Goal: Information Seeking & Learning: Learn about a topic

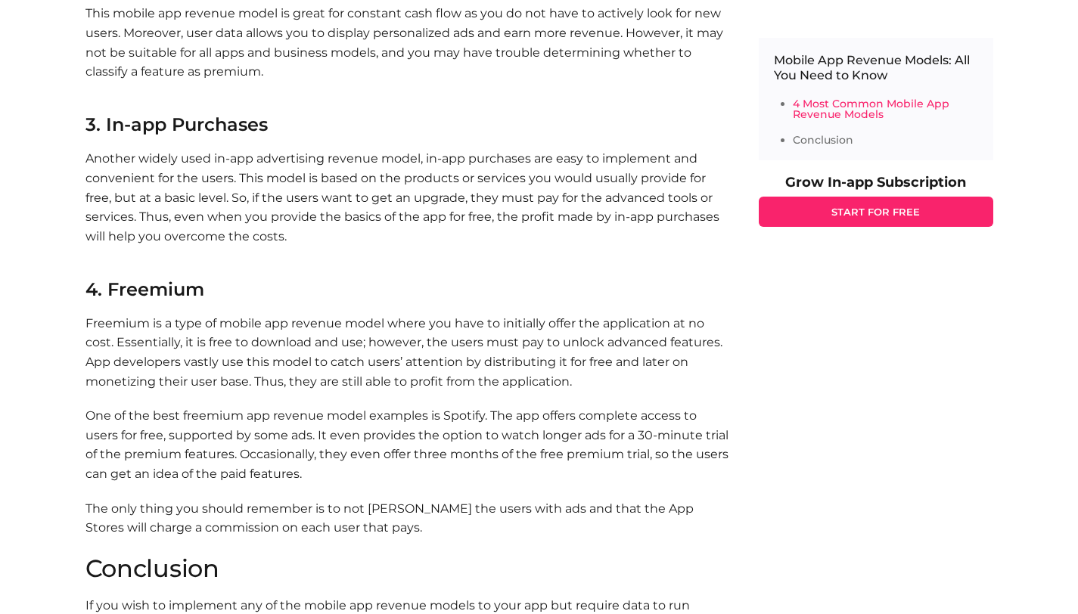
scroll to position [1816, 0]
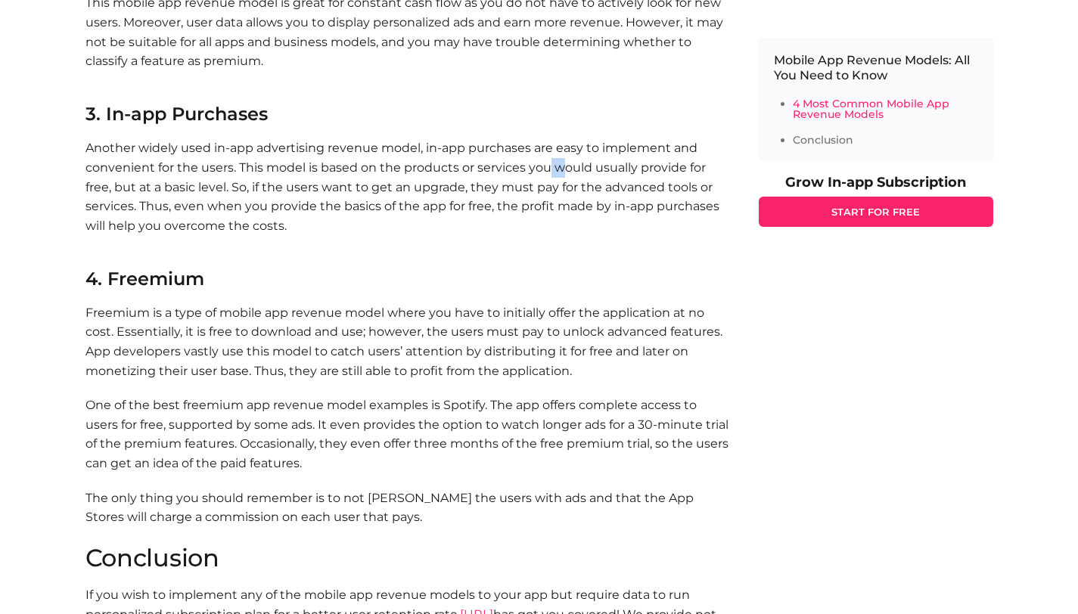
drag, startPoint x: 546, startPoint y: 154, endPoint x: 563, endPoint y: 152, distance: 16.8
click at [563, 152] on p "Another widely used in-app advertising revenue model, in-app purchases are easy…" at bounding box center [406, 196] width 643 height 117
click at [160, 172] on p "Another widely used in-app advertising revenue model, in-app purchases are easy…" at bounding box center [406, 196] width 643 height 117
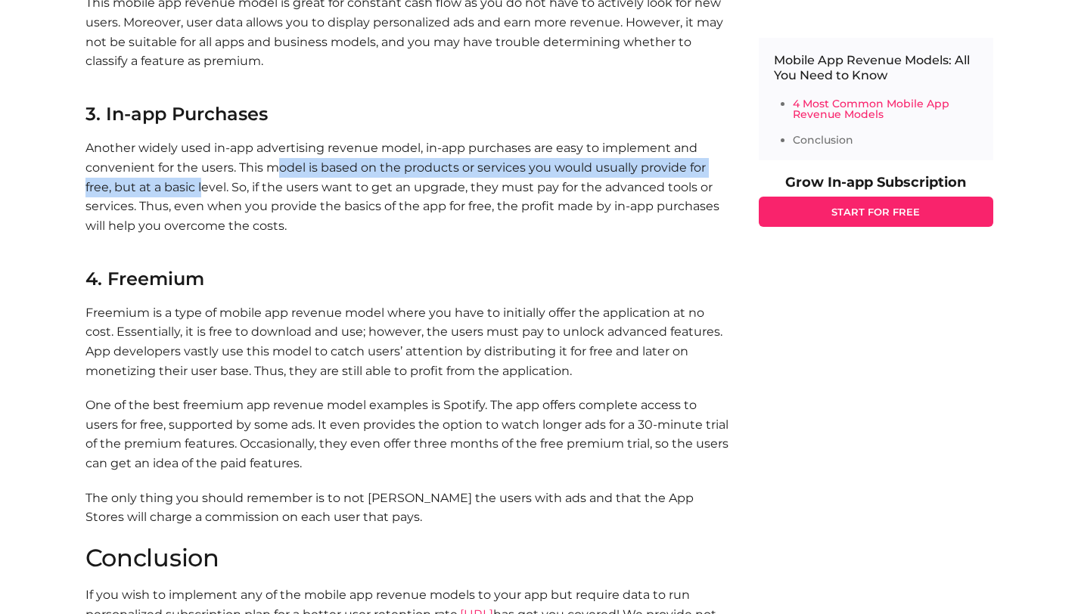
drag, startPoint x: 209, startPoint y: 157, endPoint x: 278, endPoint y: 150, distance: 69.3
click at [278, 150] on p "Another widely used in-app advertising revenue model, in-app purchases are easy…" at bounding box center [406, 196] width 643 height 117
click at [298, 152] on p "Another widely used in-app advertising revenue model, in-app purchases are easy…" at bounding box center [406, 196] width 643 height 117
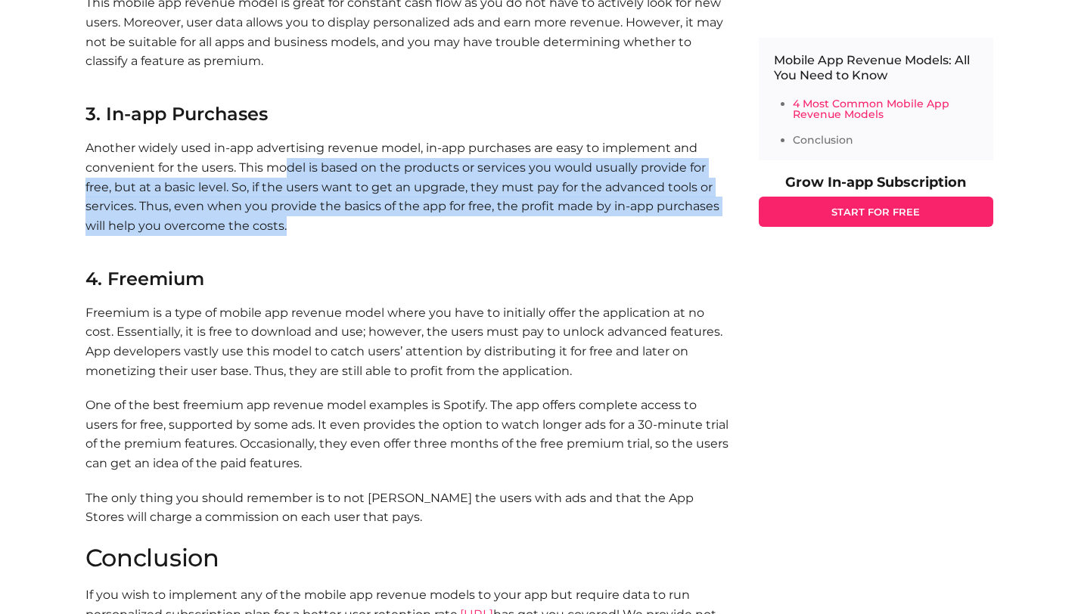
drag, startPoint x: 284, startPoint y: 154, endPoint x: 570, endPoint y: 201, distance: 290.5
click at [570, 201] on p "Another widely used in-app advertising revenue model, in-app purchases are easy…" at bounding box center [406, 196] width 643 height 117
click at [205, 191] on p "Another widely used in-app advertising revenue model, in-app purchases are easy…" at bounding box center [406, 196] width 643 height 117
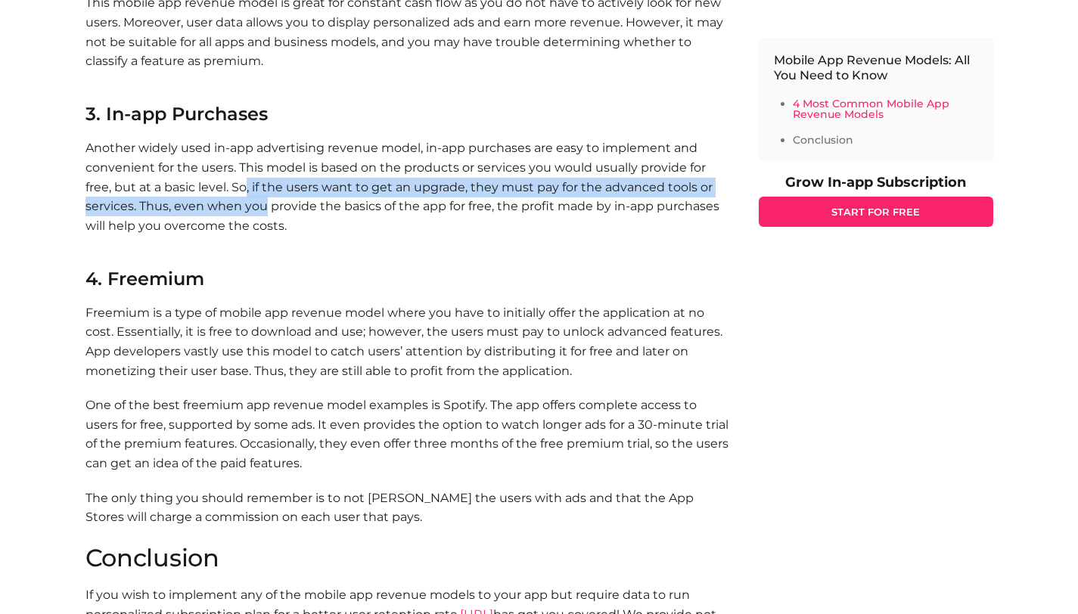
drag, startPoint x: 244, startPoint y: 174, endPoint x: 264, endPoint y: 187, distance: 24.1
click at [264, 187] on p "Another widely used in-app advertising revenue model, in-app purchases are easy…" at bounding box center [406, 196] width 643 height 117
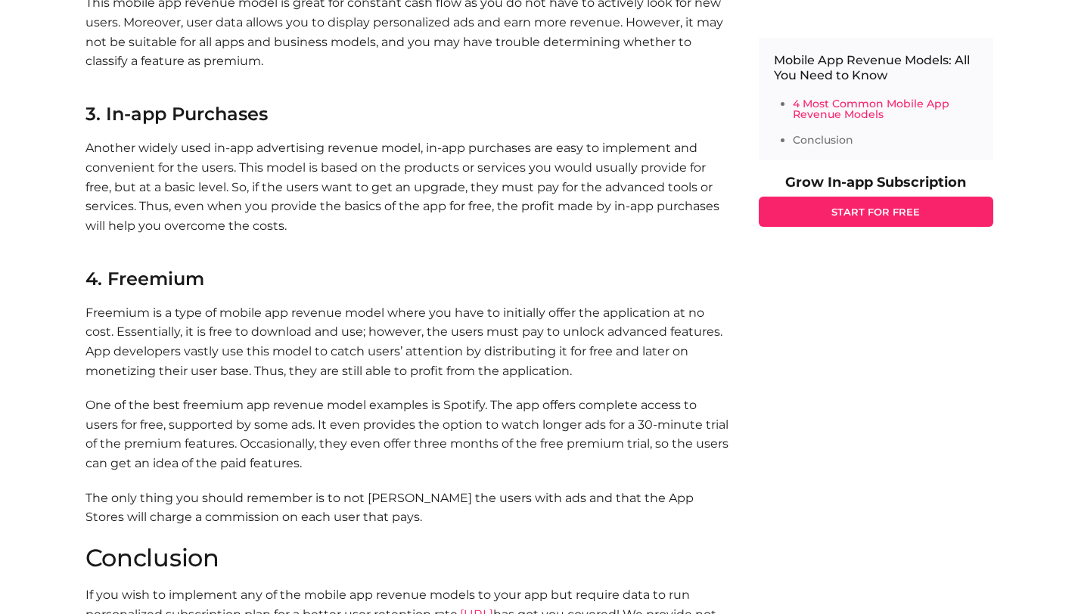
click at [294, 183] on p "Another widely used in-app advertising revenue model, in-app purchases are easy…" at bounding box center [406, 196] width 643 height 117
drag, startPoint x: 412, startPoint y: 168, endPoint x: 534, endPoint y: 172, distance: 121.9
click at [534, 172] on p "Another widely used in-app advertising revenue model, in-app purchases are easy…" at bounding box center [406, 196] width 643 height 117
click at [575, 175] on p "Another widely used in-app advertising revenue model, in-app purchases are easy…" at bounding box center [406, 196] width 643 height 117
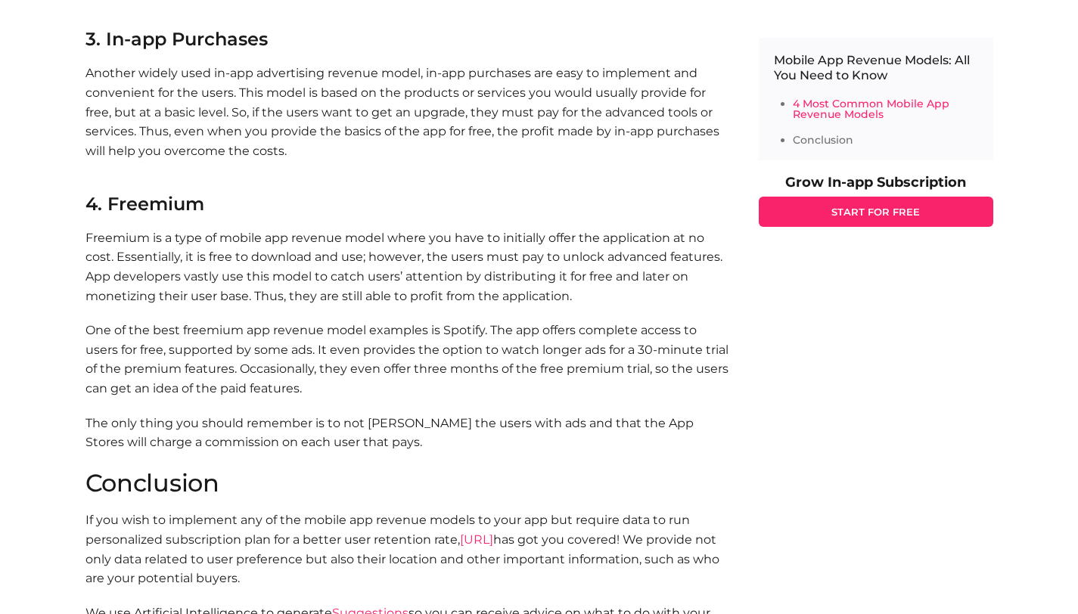
scroll to position [1891, 0]
drag, startPoint x: 94, startPoint y: 217, endPoint x: 125, endPoint y: 232, distance: 34.5
click at [119, 229] on p "Freemium is a type of mobile app revenue model where you have to initially offe…" at bounding box center [406, 266] width 643 height 77
click at [152, 245] on p "Freemium is a type of mobile app revenue model where you have to initially offe…" at bounding box center [406, 266] width 643 height 77
drag, startPoint x: 475, startPoint y: 264, endPoint x: 611, endPoint y: 261, distance: 136.2
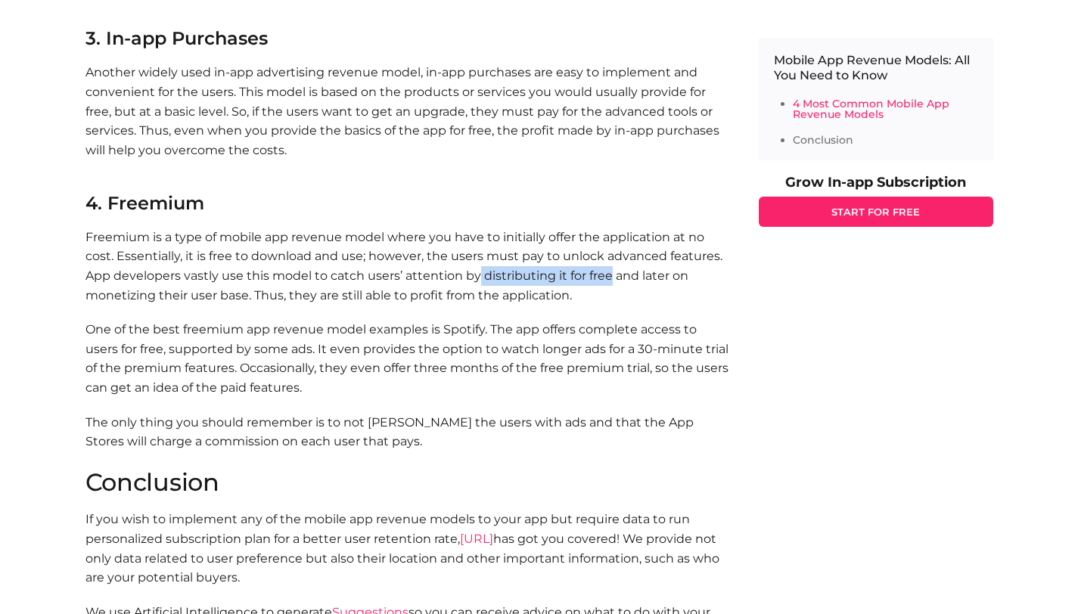
click at [606, 256] on p "Freemium is a type of mobile app revenue model where you have to initially offe…" at bounding box center [406, 266] width 643 height 77
click at [611, 263] on p "Freemium is a type of mobile app revenue model where you have to initially offe…" at bounding box center [406, 266] width 643 height 77
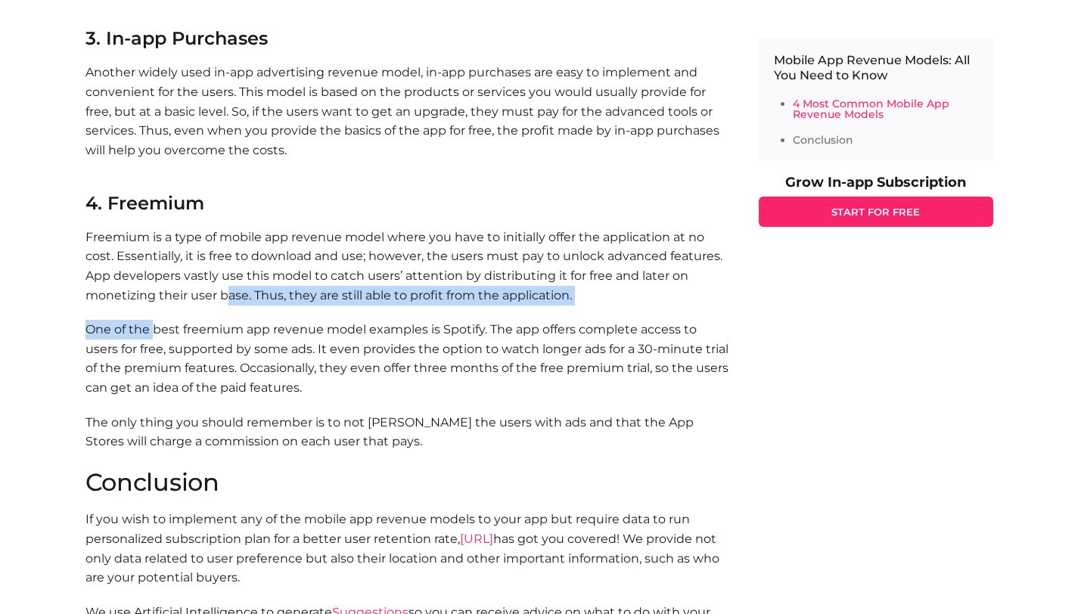
drag, startPoint x: 152, startPoint y: 291, endPoint x: 225, endPoint y: 281, distance: 74.0
click at [285, 278] on p "Freemium is a type of mobile app revenue model where you have to initially offe…" at bounding box center [406, 266] width 643 height 77
click at [373, 281] on p "Freemium is a type of mobile app revenue model where you have to initially offe…" at bounding box center [406, 266] width 643 height 77
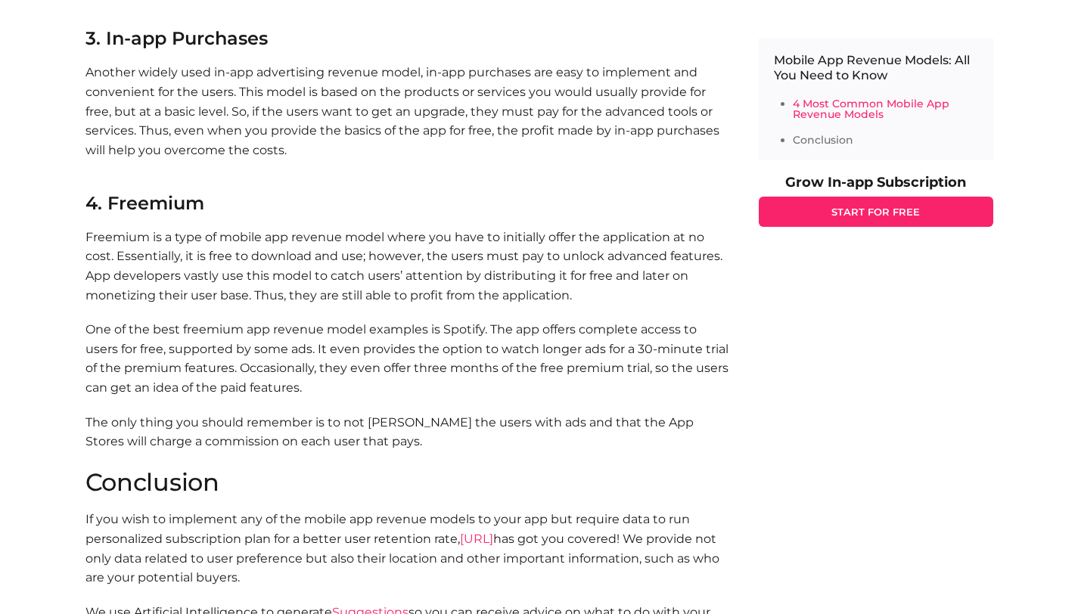
click at [179, 327] on p "One of the best freemium app revenue model examples is Spotify. The app offers …" at bounding box center [406, 358] width 643 height 77
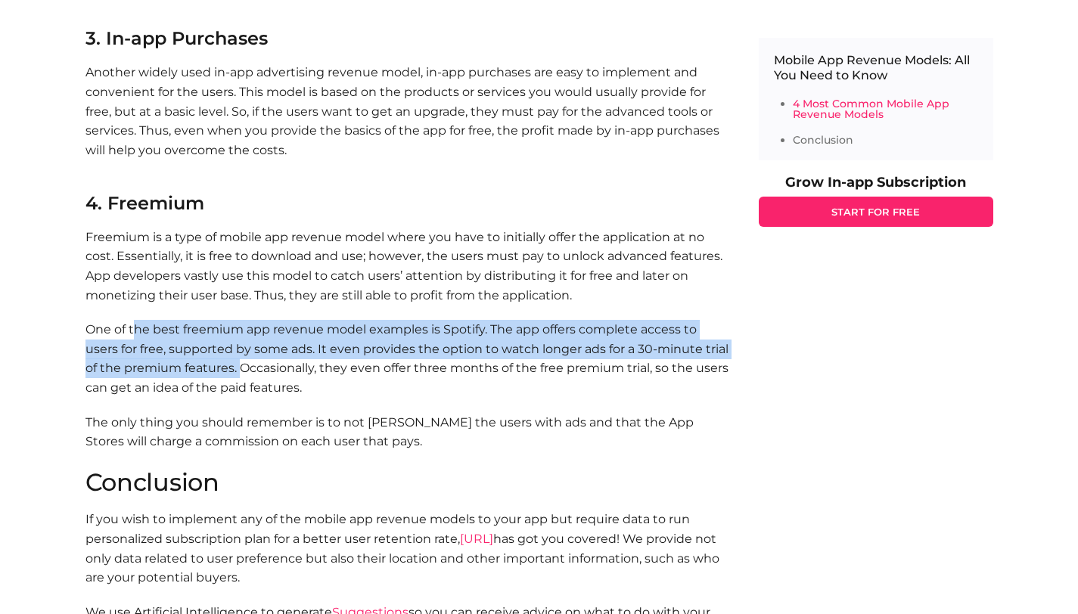
drag, startPoint x: 147, startPoint y: 318, endPoint x: 240, endPoint y: 353, distance: 99.3
click at [238, 353] on p "One of the best freemium app revenue model examples is Spotify. The app offers …" at bounding box center [406, 358] width 643 height 77
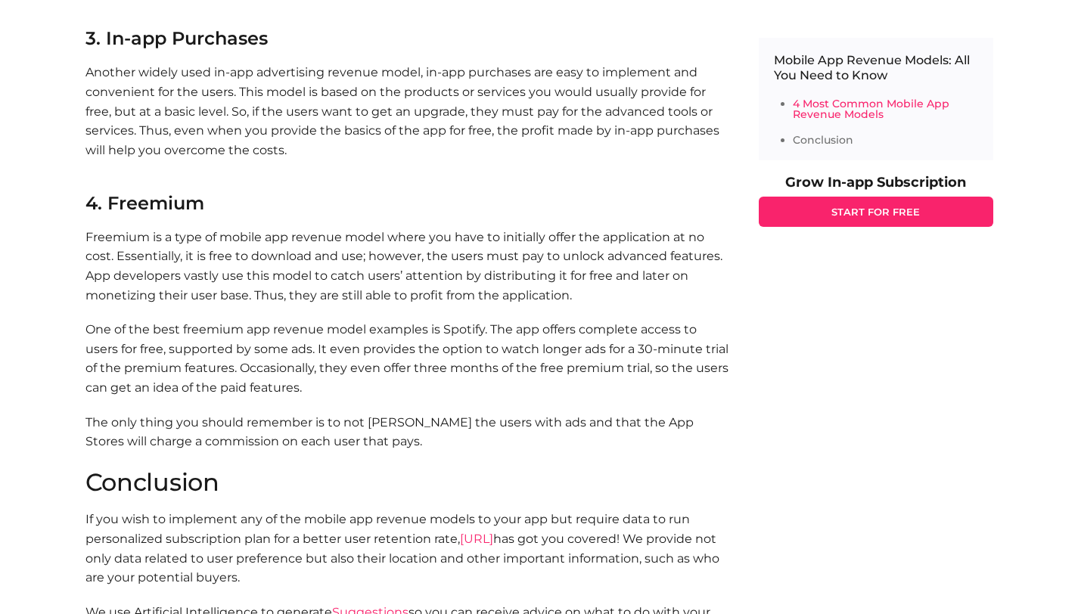
click at [244, 353] on p "One of the best freemium app revenue model examples is Spotify. The app offers …" at bounding box center [406, 358] width 643 height 77
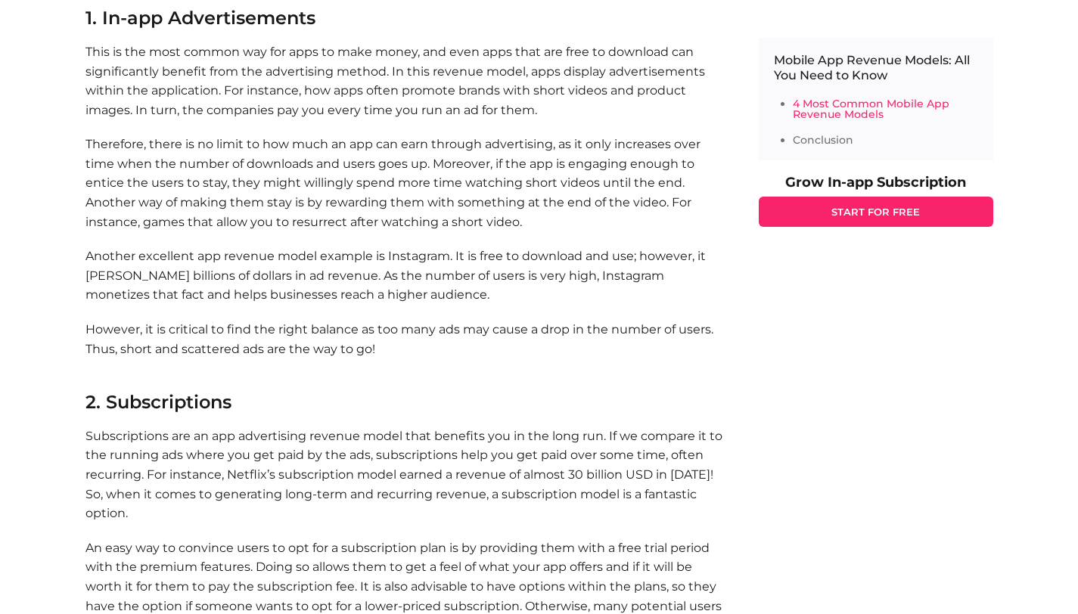
scroll to position [1135, 0]
